Goal: Transaction & Acquisition: Purchase product/service

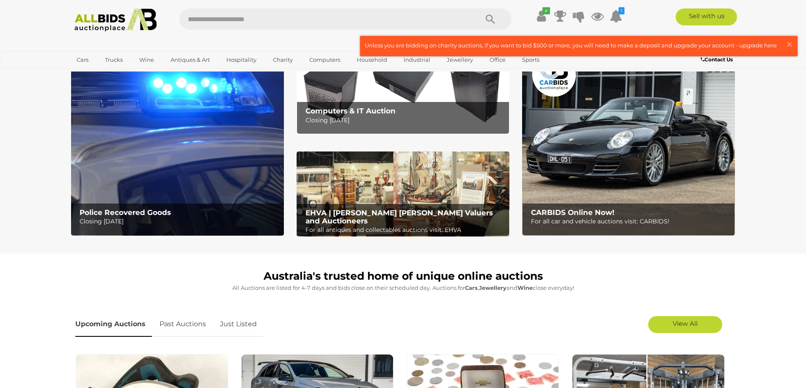
scroll to position [169, 0]
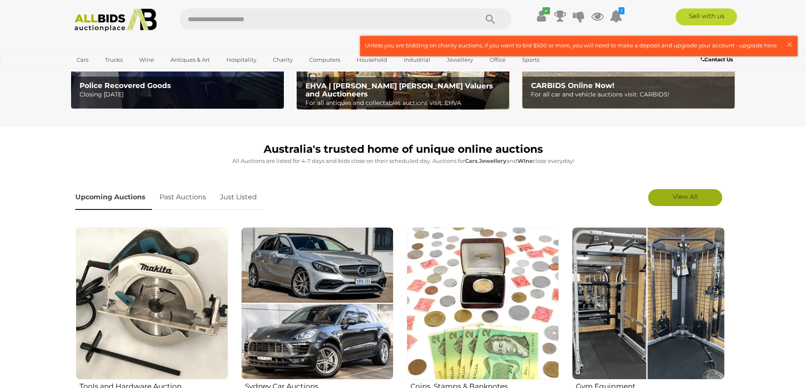
click at [706, 197] on link "View All" at bounding box center [685, 197] width 74 height 17
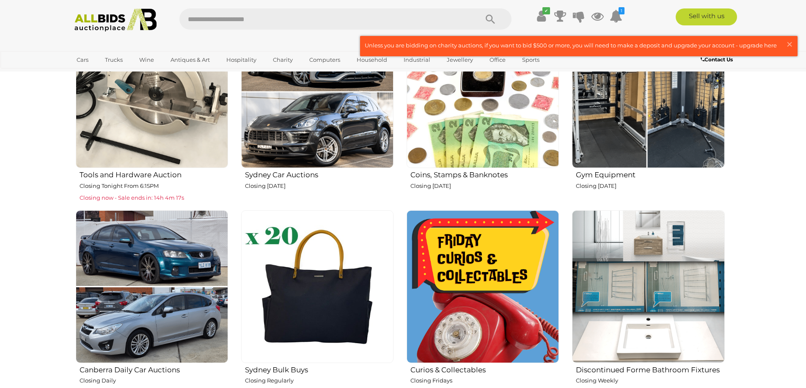
scroll to position [465, 0]
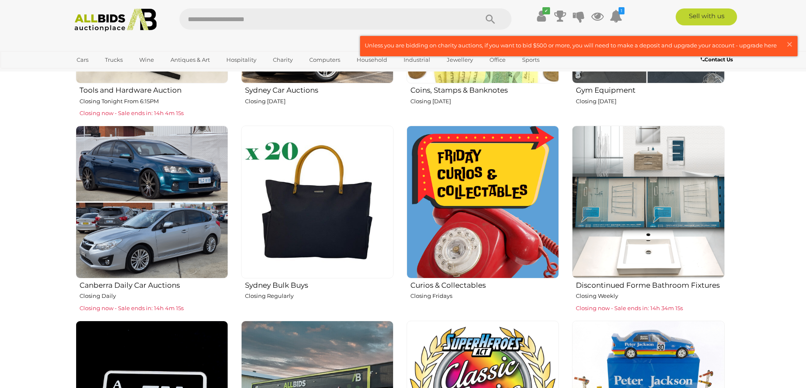
click at [149, 198] on img at bounding box center [152, 202] width 152 height 152
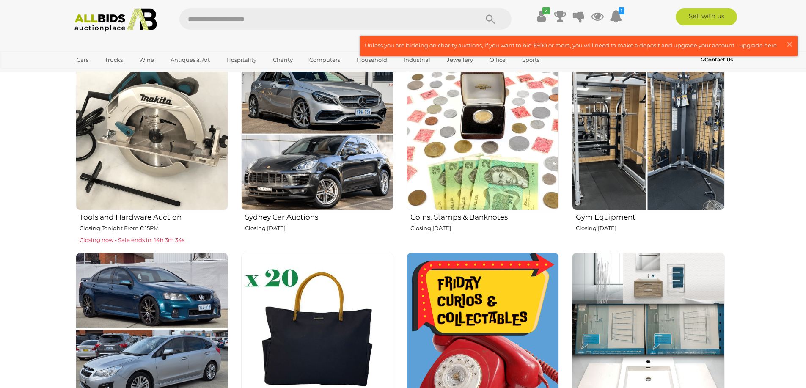
scroll to position [211, 0]
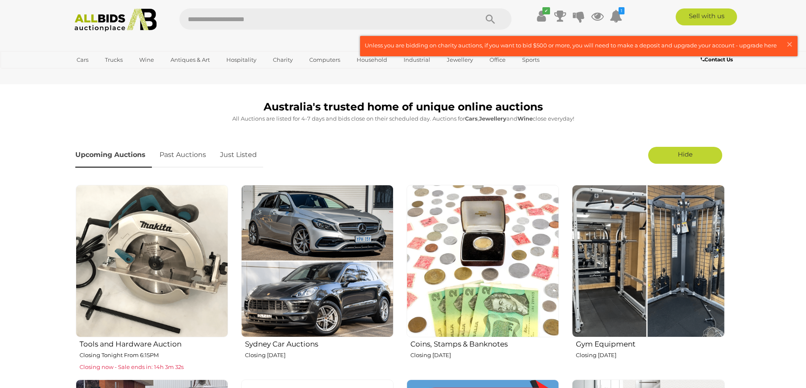
click at [336, 254] on img at bounding box center [317, 261] width 152 height 152
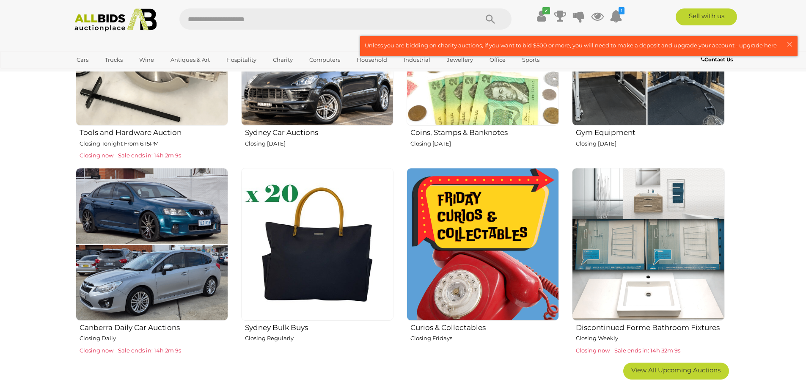
scroll to position [169, 0]
